Goal: Task Accomplishment & Management: Use online tool/utility

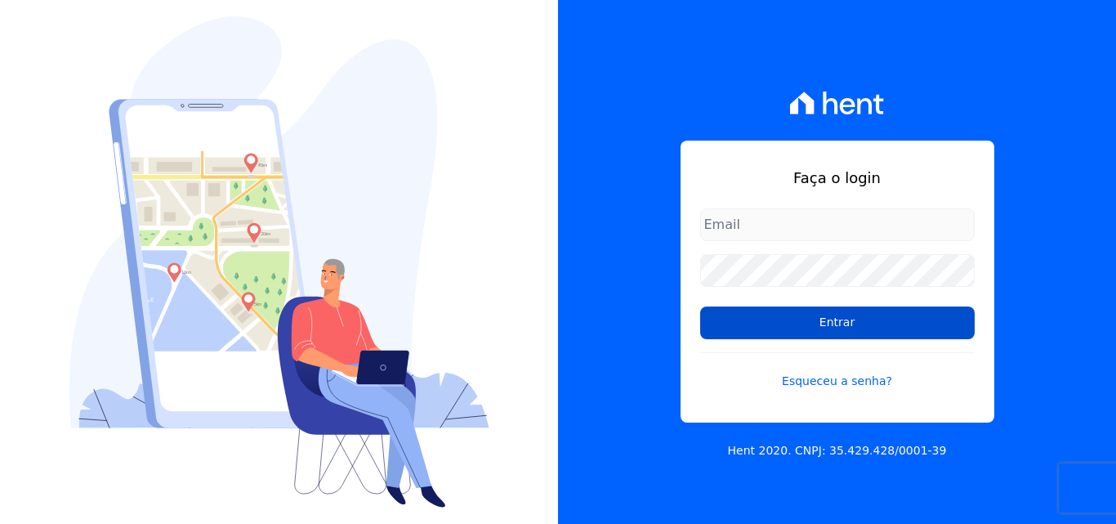
type input "comercialadm2@fontanive.com.br"
click at [821, 316] on input "Entrar" at bounding box center [837, 322] width 275 height 33
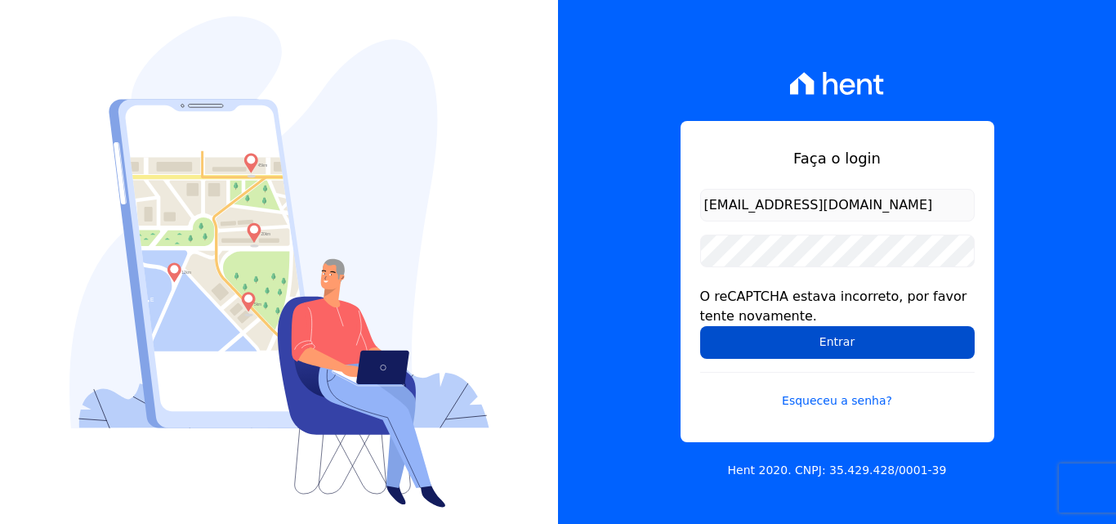
click at [823, 342] on input "Entrar" at bounding box center [837, 342] width 275 height 33
click at [857, 341] on input "Entrar" at bounding box center [837, 342] width 275 height 33
